Goal: Entertainment & Leisure: Consume media (video, audio)

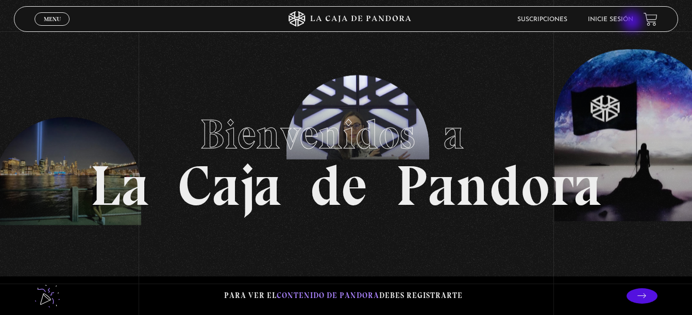
click at [633, 22] on link "Inicie sesión" at bounding box center [610, 19] width 45 height 6
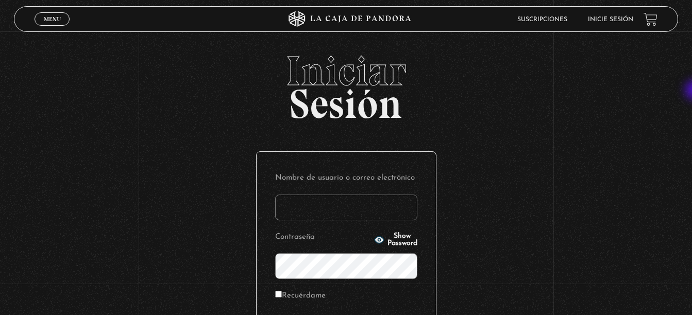
type input "[EMAIL_ADDRESS][DOMAIN_NAME]"
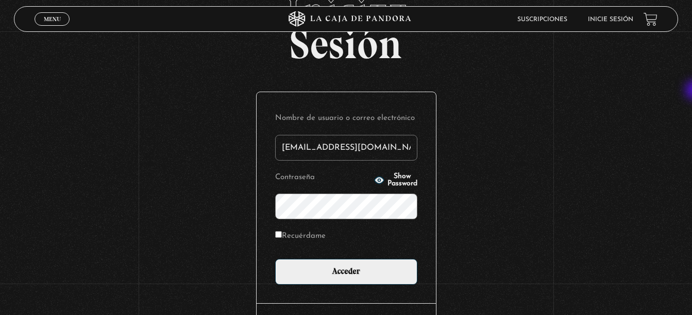
scroll to position [79, 0]
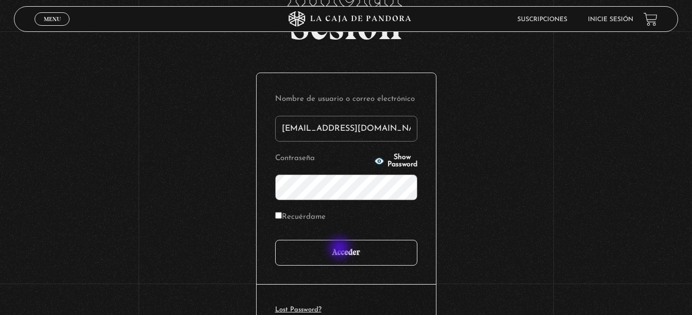
click at [341, 249] on input "Acceder" at bounding box center [346, 253] width 142 height 26
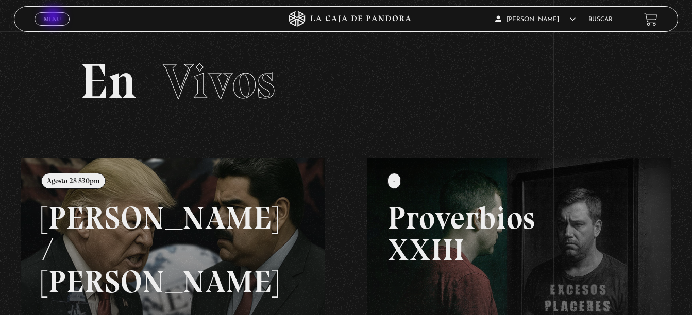
click at [54, 18] on span "Menu" at bounding box center [52, 19] width 17 height 6
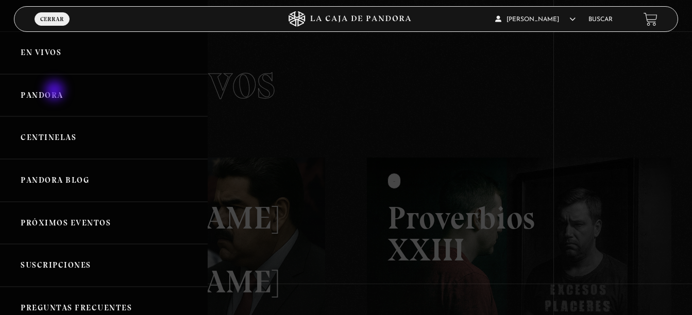
click at [56, 92] on link "Pandora" at bounding box center [104, 95] width 208 height 43
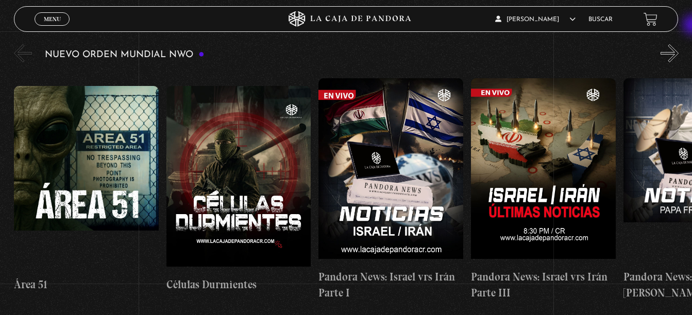
scroll to position [189, 0]
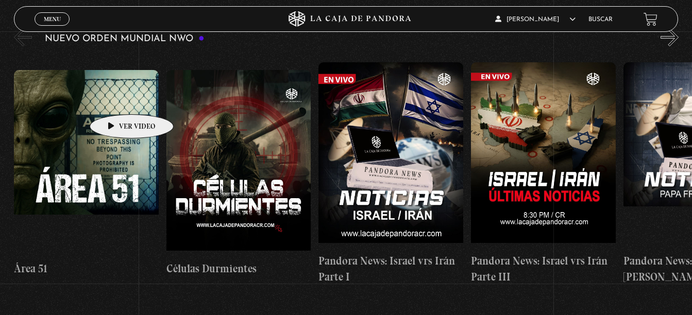
click at [115, 99] on figure at bounding box center [86, 162] width 145 height 185
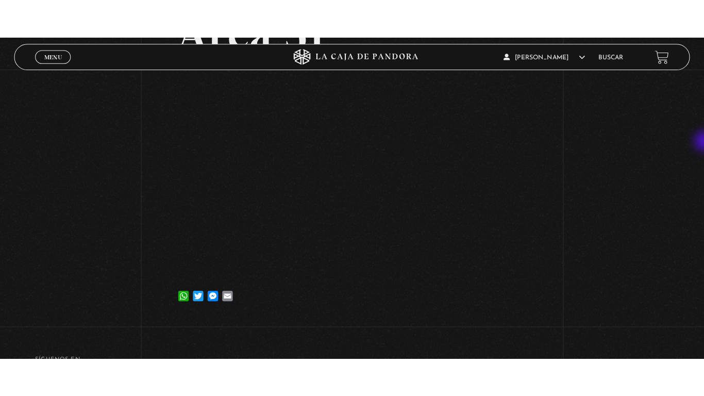
scroll to position [93, 0]
